Goal: Task Accomplishment & Management: Use online tool/utility

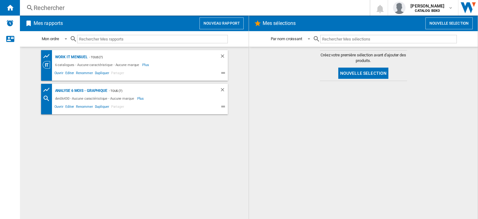
click at [243, 26] on button "Nouveau rapport" at bounding box center [221, 23] width 44 height 12
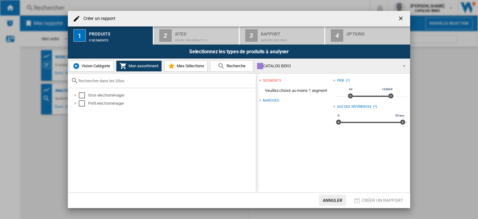
click at [247, 63] on button "Recherche" at bounding box center [231, 65] width 43 height 11
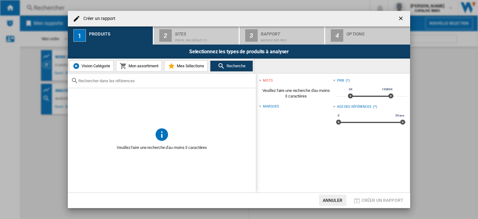
click at [146, 78] on input "text" at bounding box center [165, 80] width 174 height 5
paste input "BM34WFU47211"
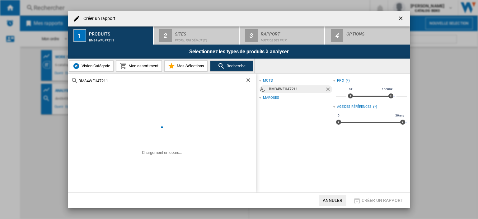
type input "BM34WFU47211"
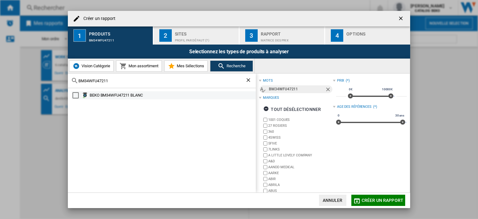
click at [77, 92] on div "BEKO BM34WFU47211 BLANC" at bounding box center [164, 95] width 184 height 8
click at [78, 94] on div "Select" at bounding box center [76, 95] width 6 height 6
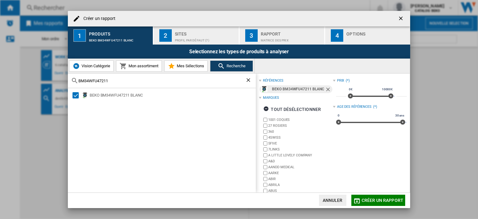
click at [203, 34] on div "Sites" at bounding box center [205, 32] width 61 height 7
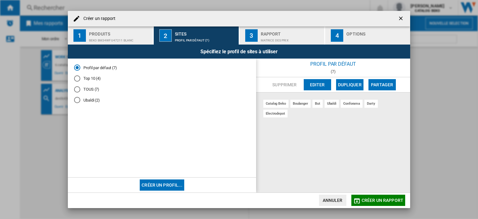
click at [93, 88] on md-radio-button "TOUS (7)" at bounding box center [162, 89] width 176 height 6
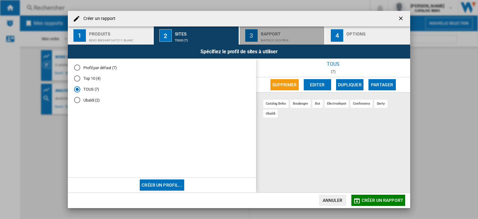
click at [279, 28] on button "3 Rapport Matrice des prix" at bounding box center [283, 35] width 86 height 18
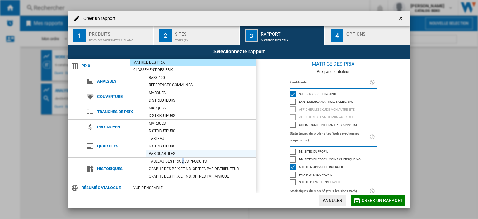
drag, startPoint x: 183, startPoint y: 161, endPoint x: 194, endPoint y: 156, distance: 12.7
click at [183, 161] on div "Tableau des prix des produits" at bounding box center [201, 161] width 110 height 6
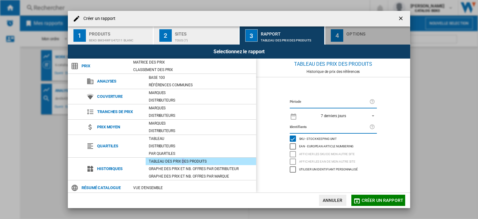
click at [370, 36] on div "button" at bounding box center [376, 38] width 61 height 7
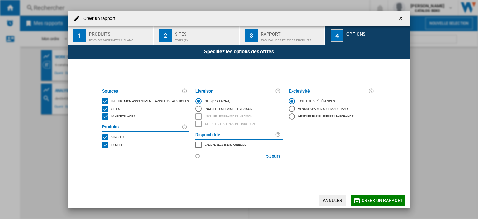
click at [121, 117] on span "Marketplaces" at bounding box center [123, 116] width 24 height 4
click at [373, 200] on span "Créer un rapport" at bounding box center [383, 200] width 42 height 5
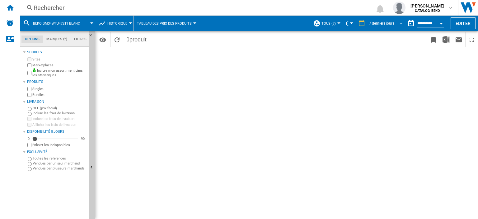
click at [376, 23] on div "7 derniers jours" at bounding box center [381, 23] width 25 height 4
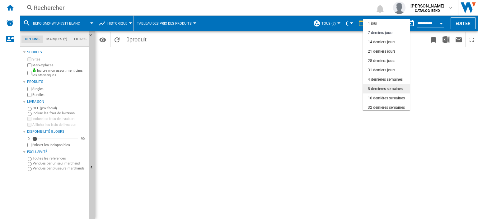
scroll to position [9, 0]
click at [382, 90] on div "16 dernières semaines" at bounding box center [386, 89] width 37 height 5
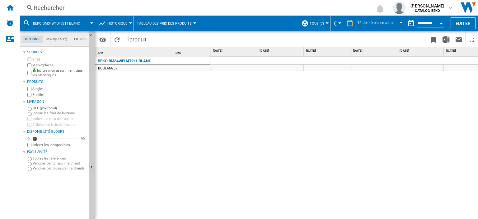
drag, startPoint x: 143, startPoint y: 67, endPoint x: 470, endPoint y: 69, distance: 327.1
click at [470, 69] on div "Site 1 SKU 1 BEKO BM34WFU47211 BLANC BOULANGER [DATE] [DATE] [DATE] [DATE] [DAT…" at bounding box center [286, 132] width 382 height 171
click at [367, 157] on div "399 € 399 € 399 € 329 € 329 €" at bounding box center [344, 138] width 268 height 163
